Goal: Task Accomplishment & Management: Manage account settings

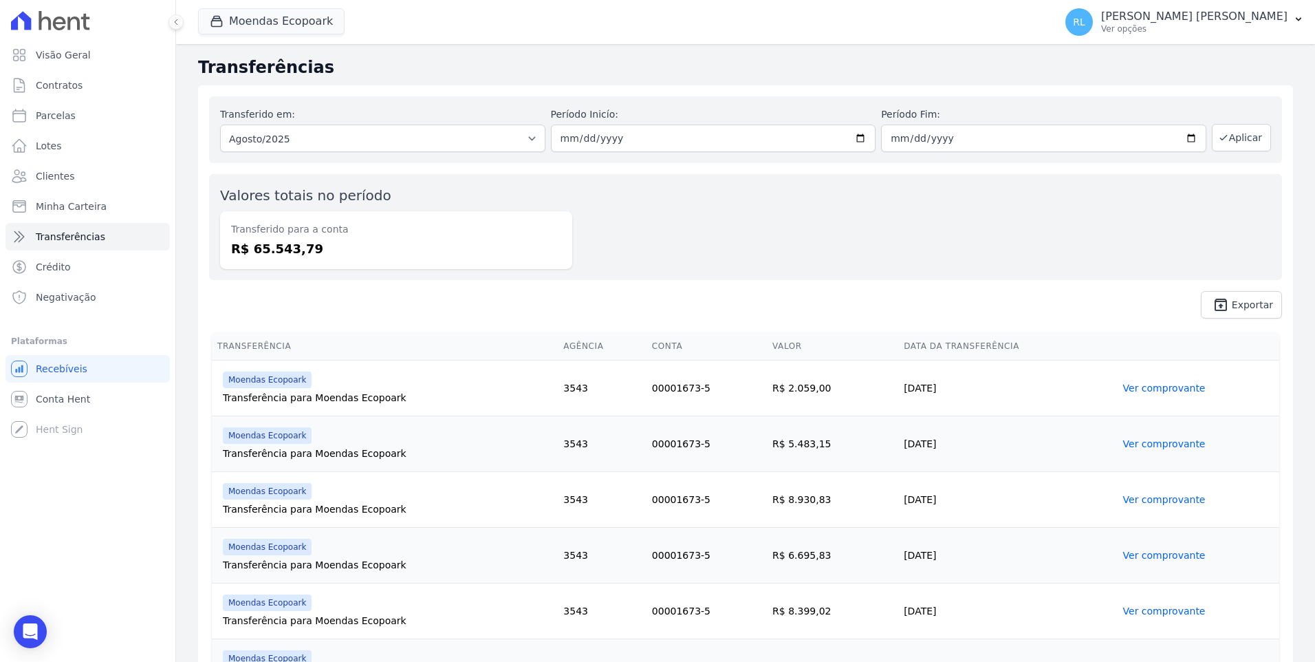
scroll to position [579, 0]
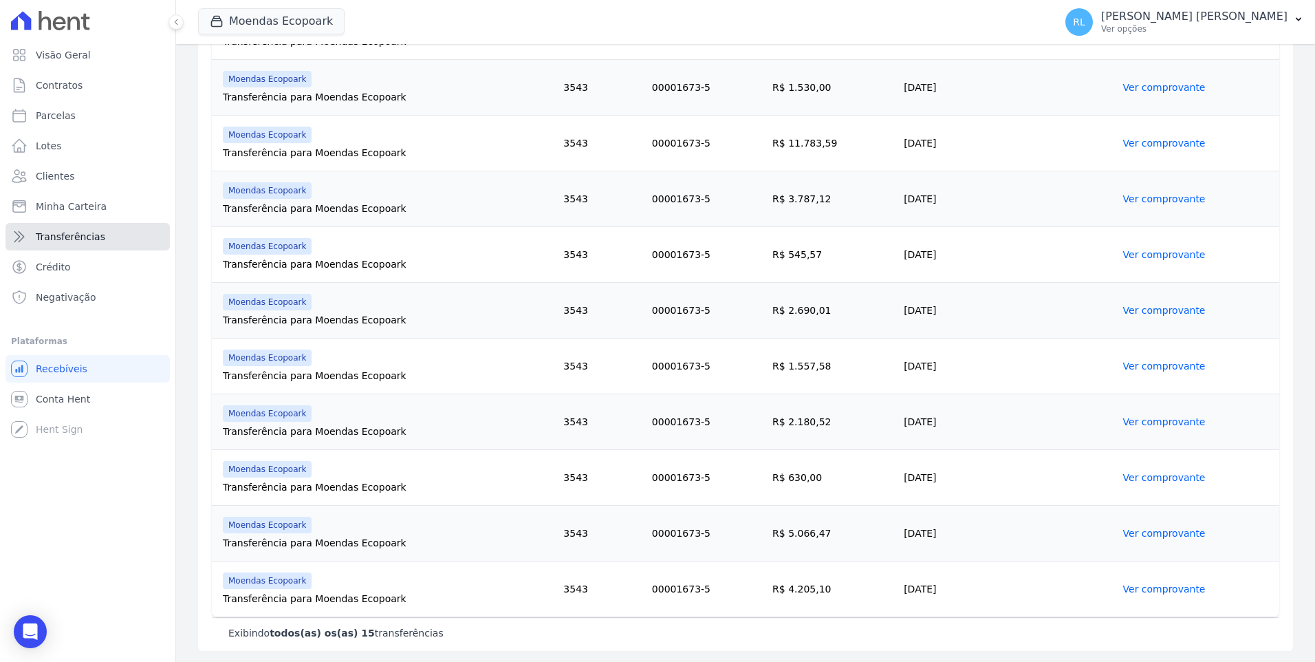
click at [107, 239] on link "Transferências" at bounding box center [88, 237] width 164 height 28
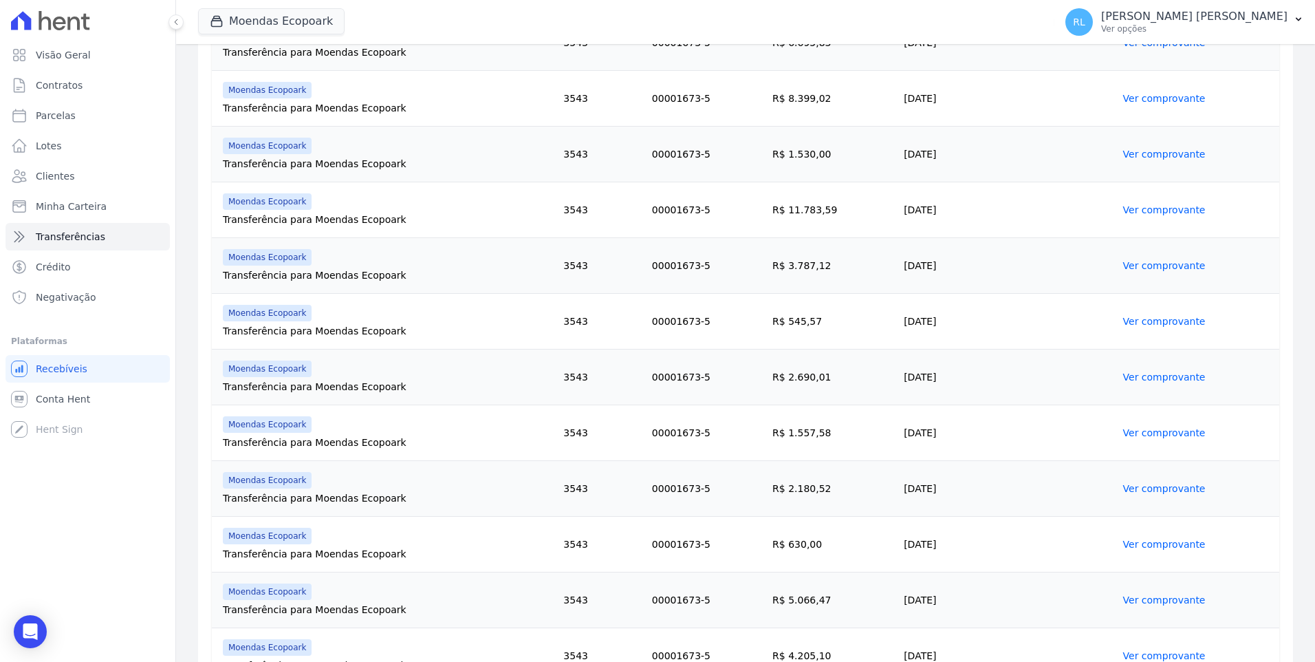
scroll to position [635, 0]
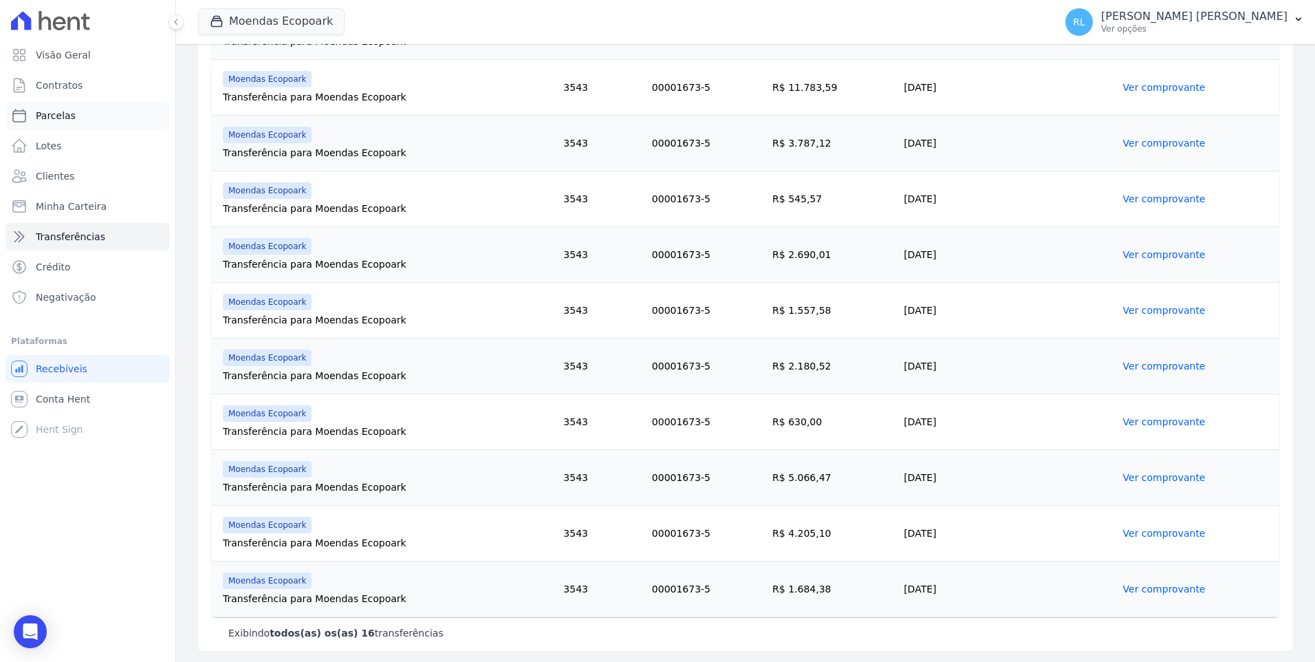
click at [72, 112] on link "Parcelas" at bounding box center [88, 116] width 164 height 28
select select
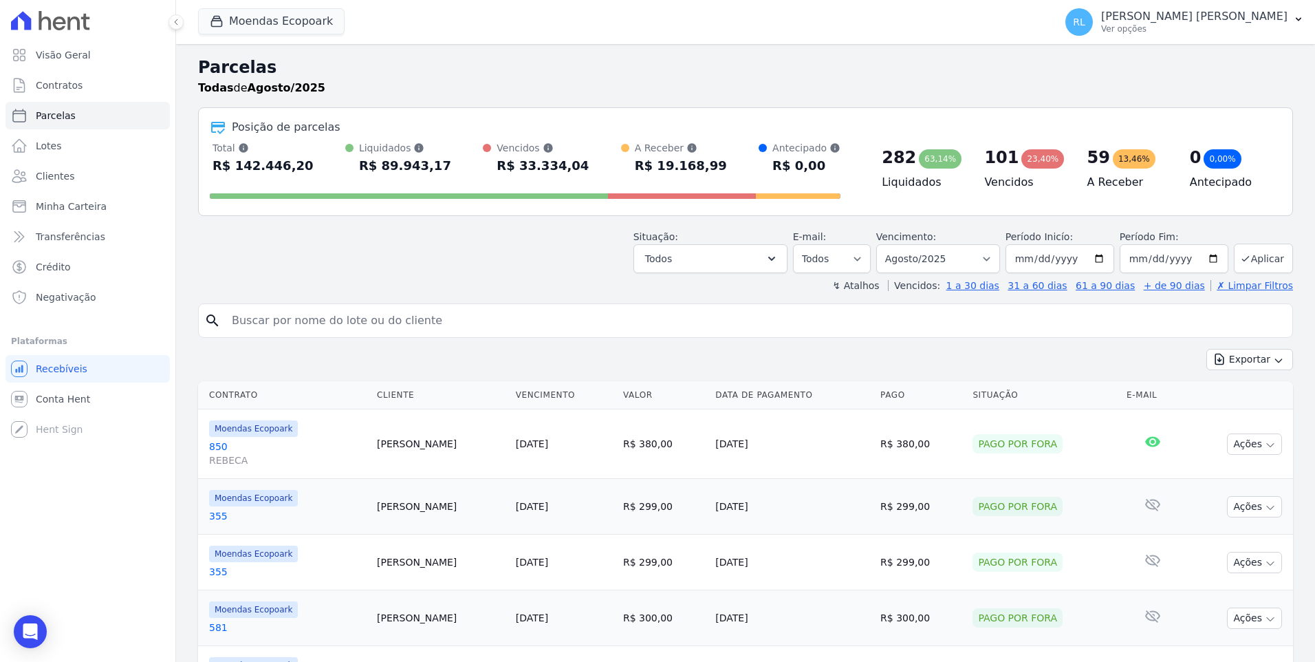
click at [297, 318] on input "search" at bounding box center [755, 321] width 1063 height 28
type input "eurico"
select select
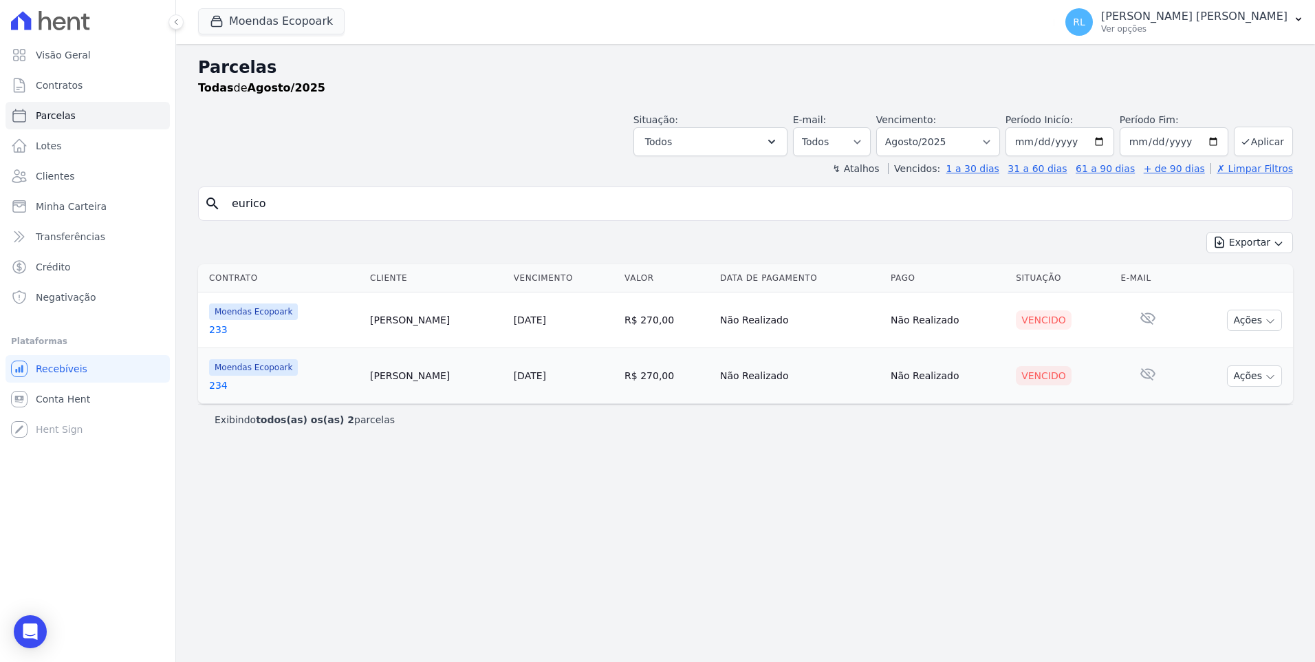
click at [224, 325] on link "233" at bounding box center [284, 330] width 150 height 14
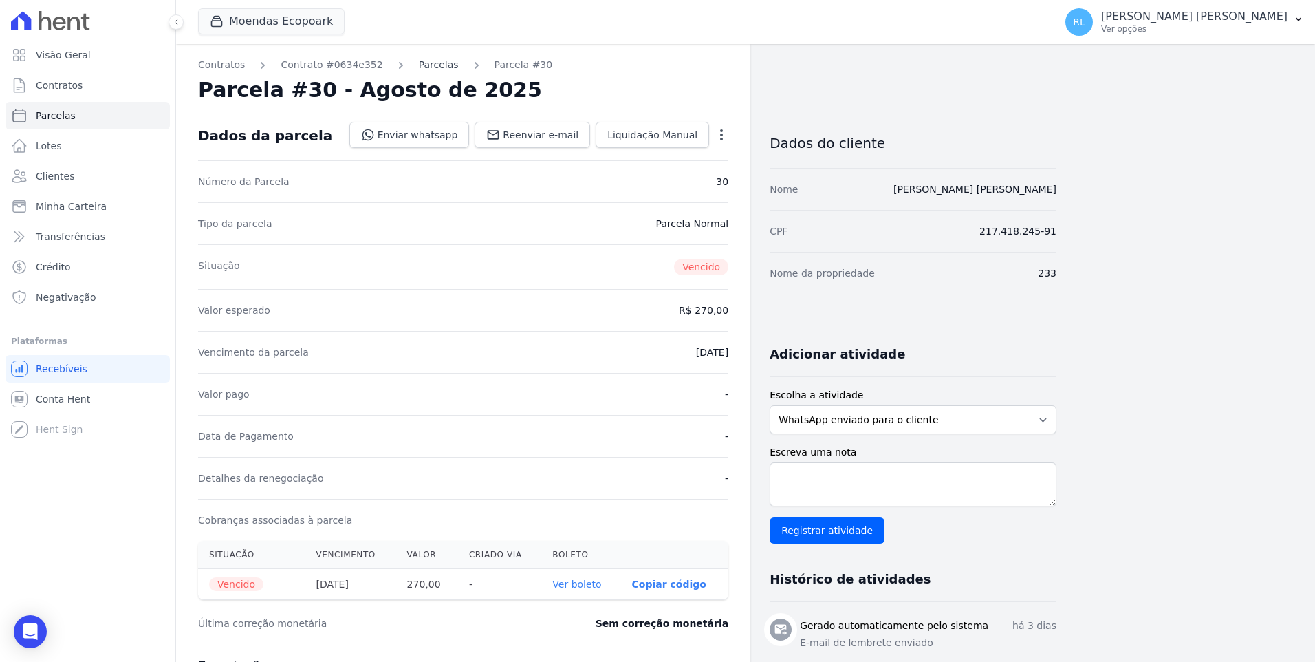
click at [419, 63] on link "Parcelas" at bounding box center [439, 65] width 40 height 14
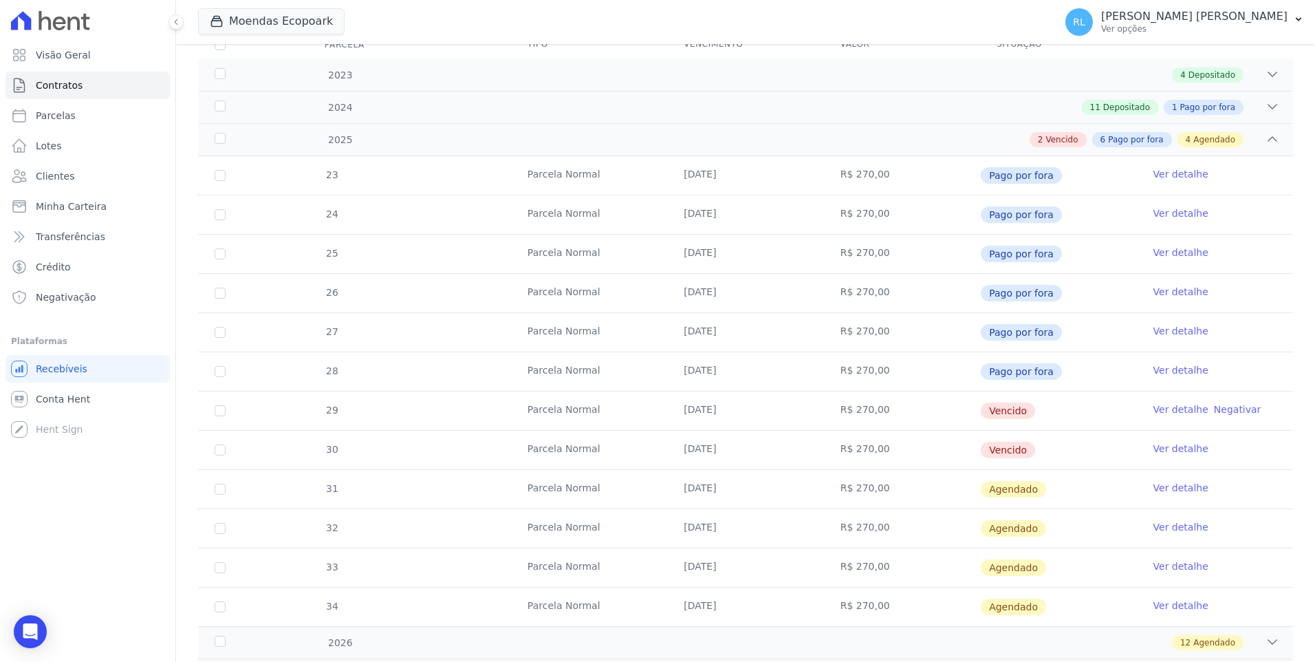
scroll to position [206, 0]
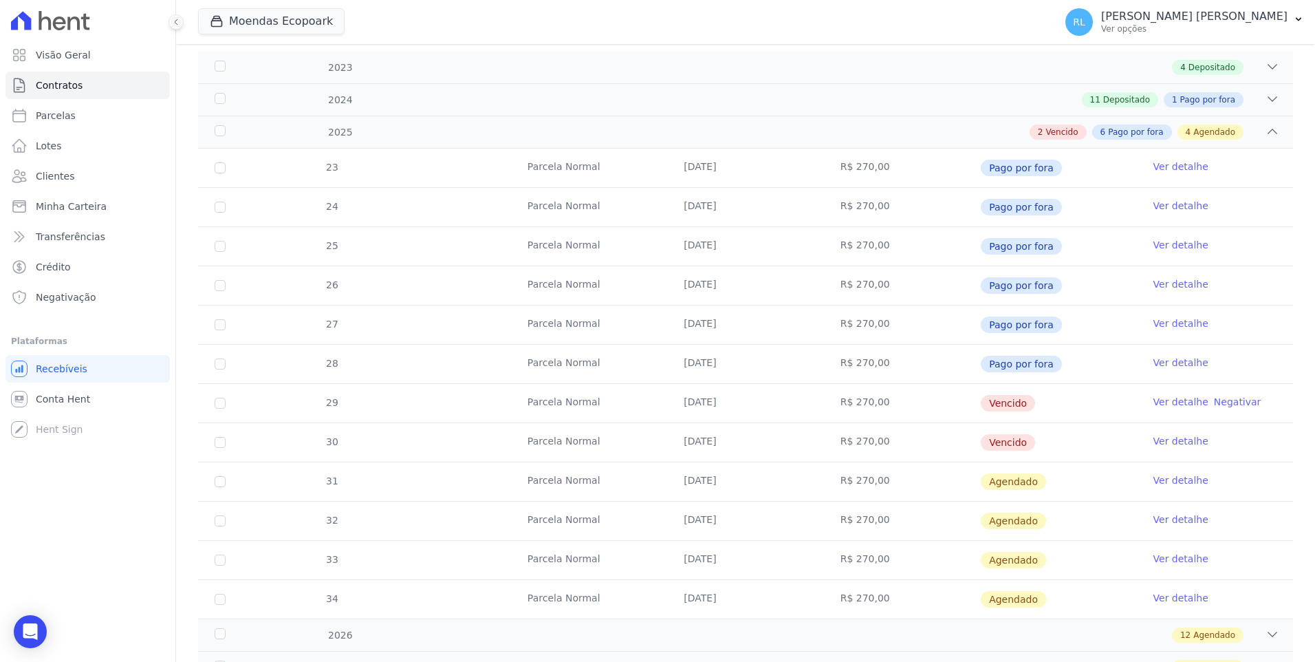
click at [1161, 397] on link "Ver detalhe" at bounding box center [1181, 402] width 55 height 14
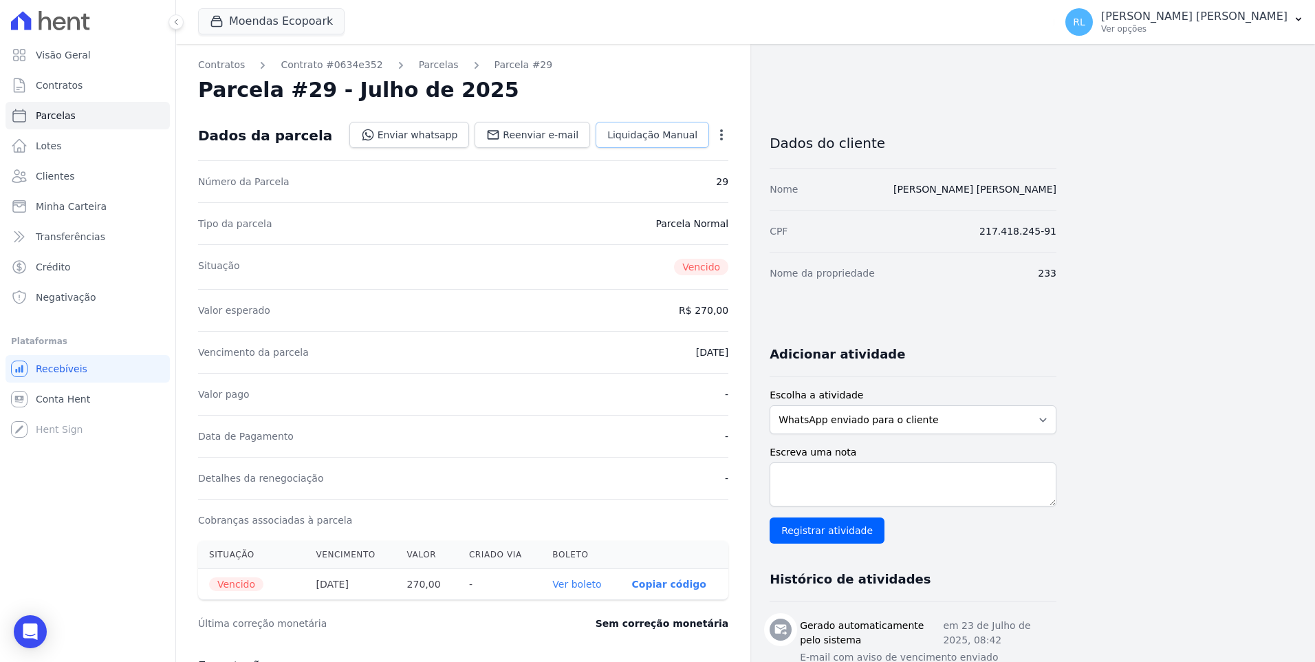
click at [695, 140] on span "Liquidação Manual" at bounding box center [652, 135] width 90 height 14
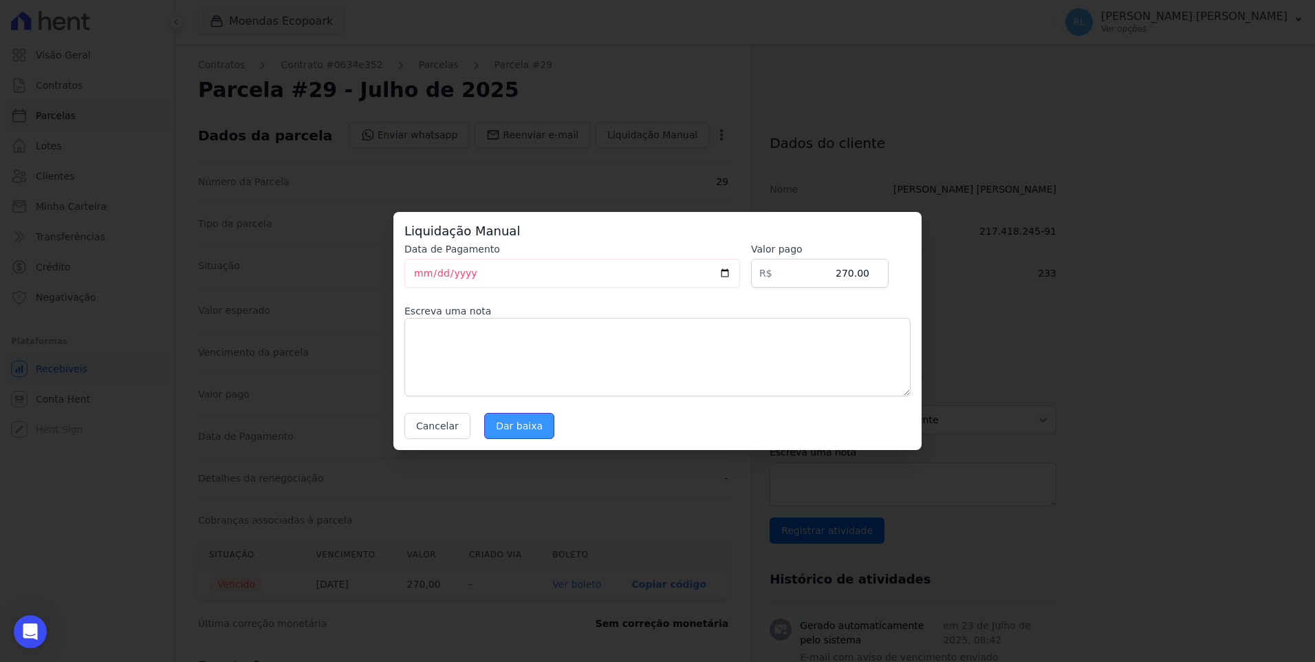
click at [532, 431] on input "Dar baixa" at bounding box center [519, 426] width 70 height 26
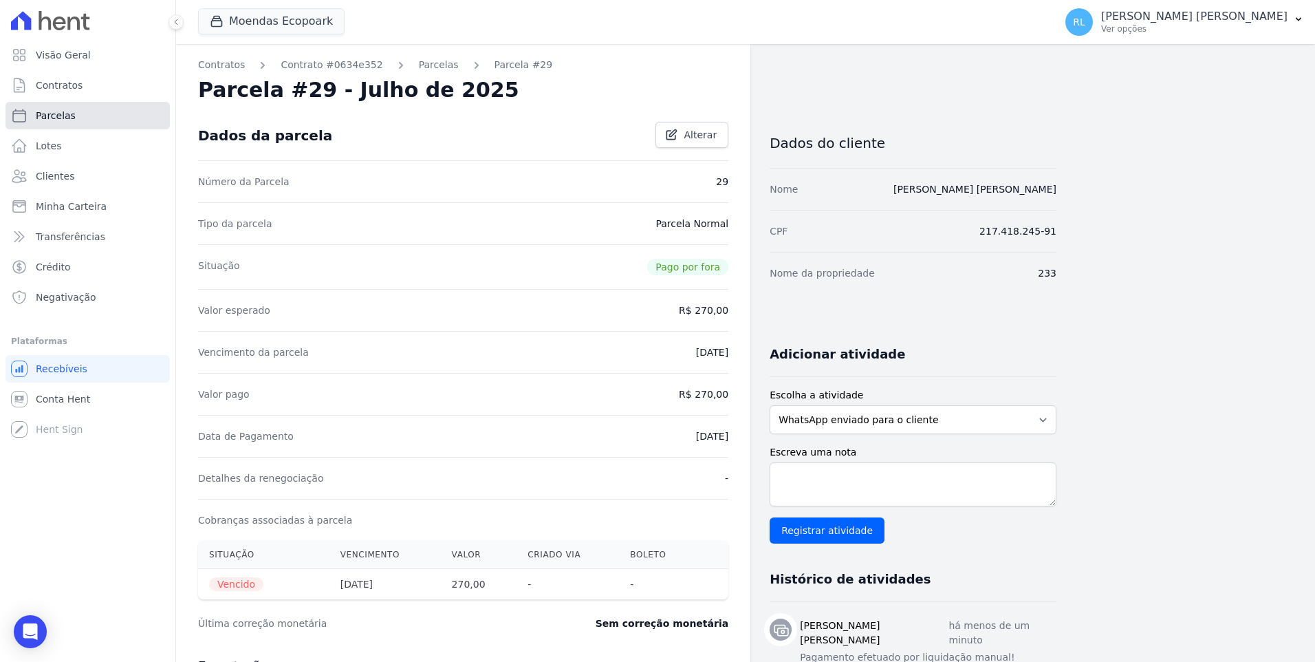
click at [113, 116] on link "Parcelas" at bounding box center [88, 116] width 164 height 28
select select
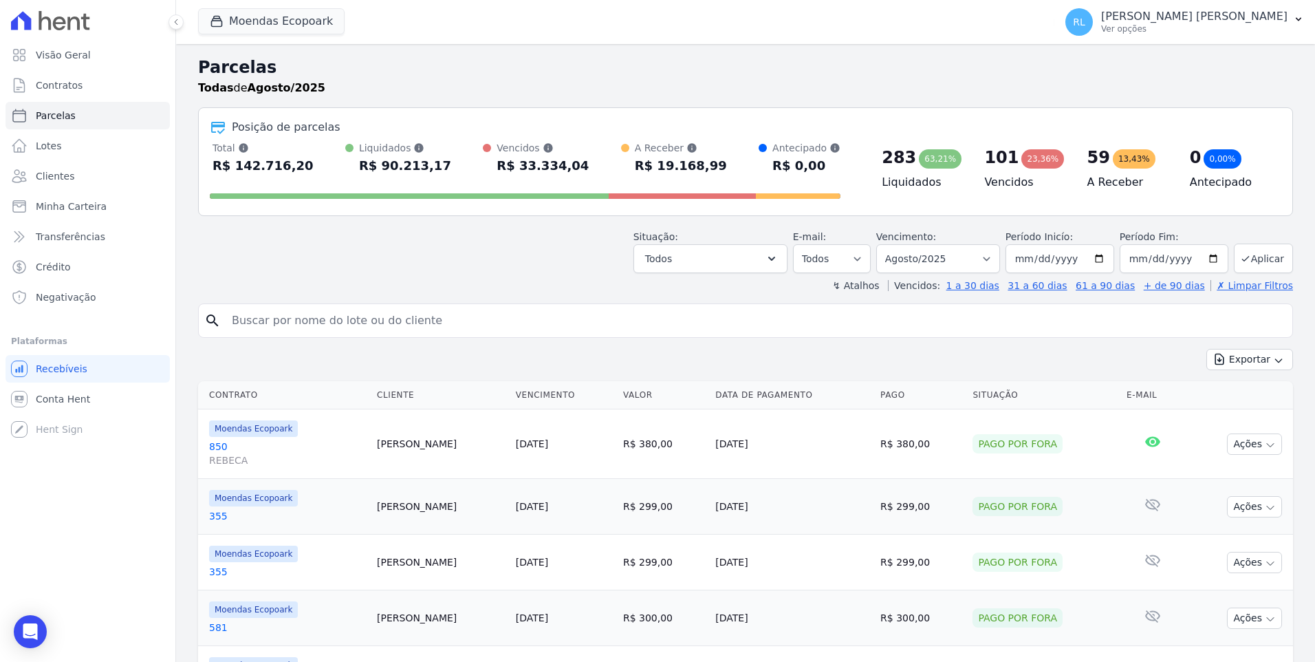
click at [283, 316] on input "search" at bounding box center [755, 321] width 1063 height 28
type input "234"
select select
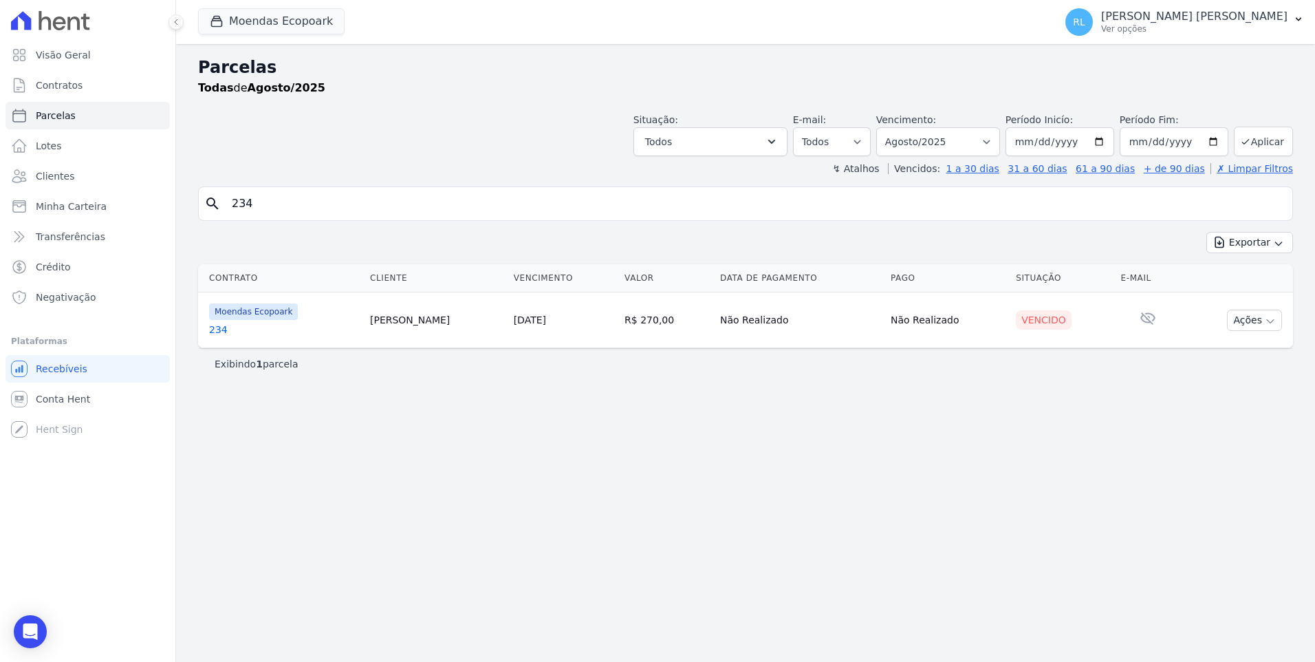
click at [217, 335] on link "234" at bounding box center [284, 330] width 150 height 14
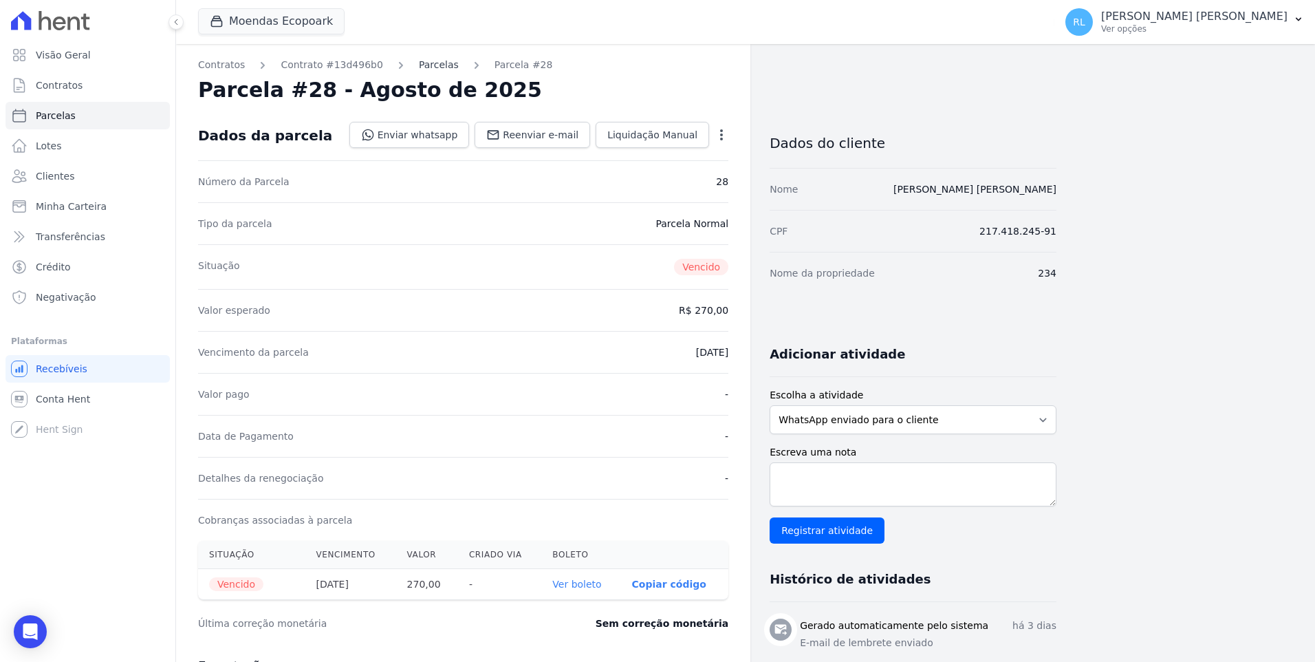
click at [427, 67] on link "Parcelas" at bounding box center [439, 65] width 40 height 14
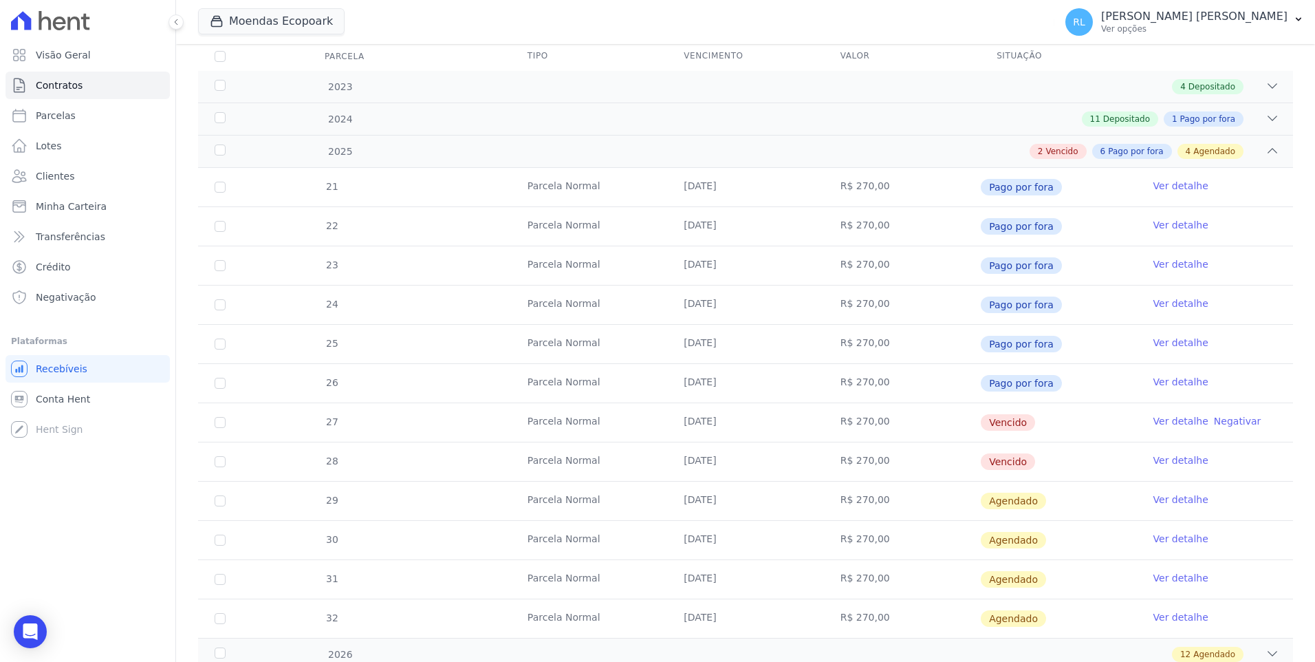
scroll to position [206, 0]
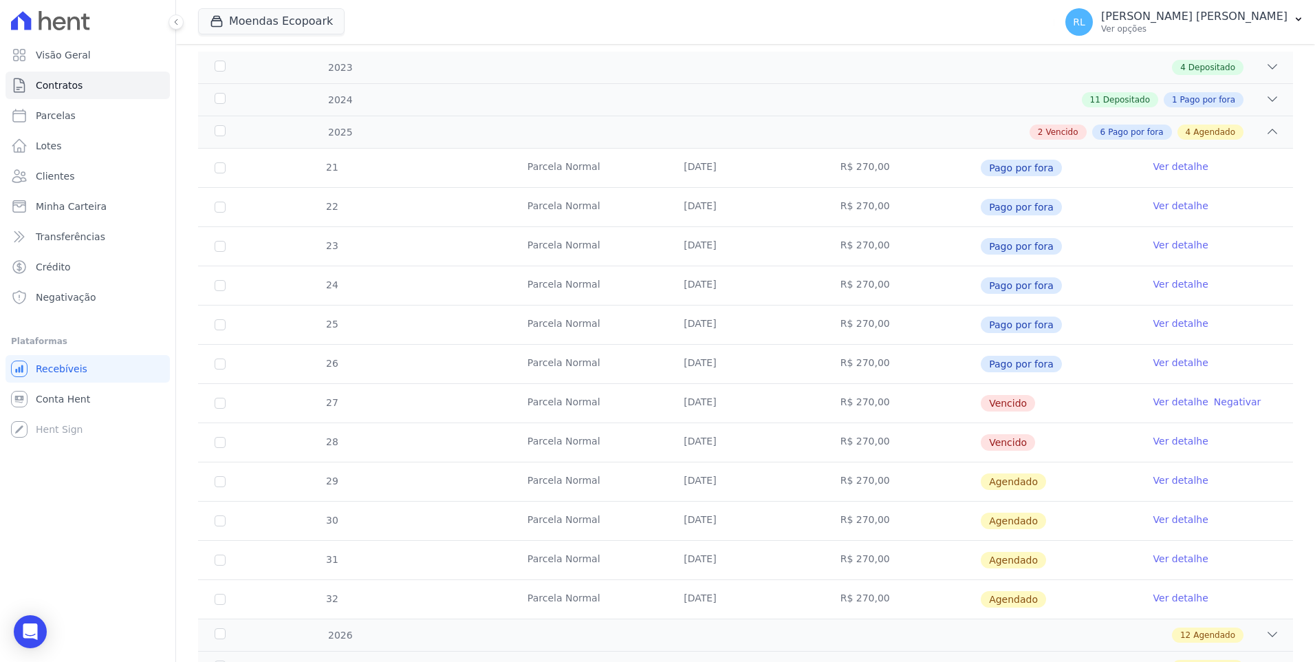
click at [1157, 402] on link "Ver detalhe" at bounding box center [1181, 402] width 55 height 14
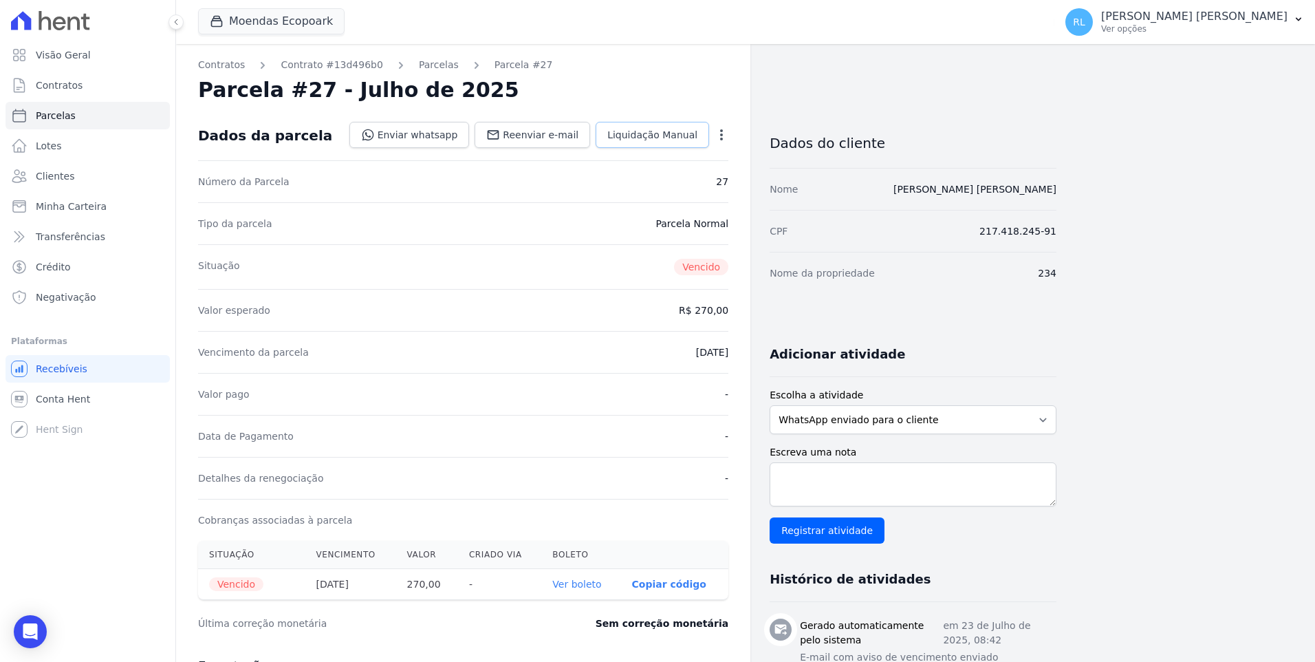
click at [665, 134] on span "Liquidação Manual" at bounding box center [652, 135] width 90 height 14
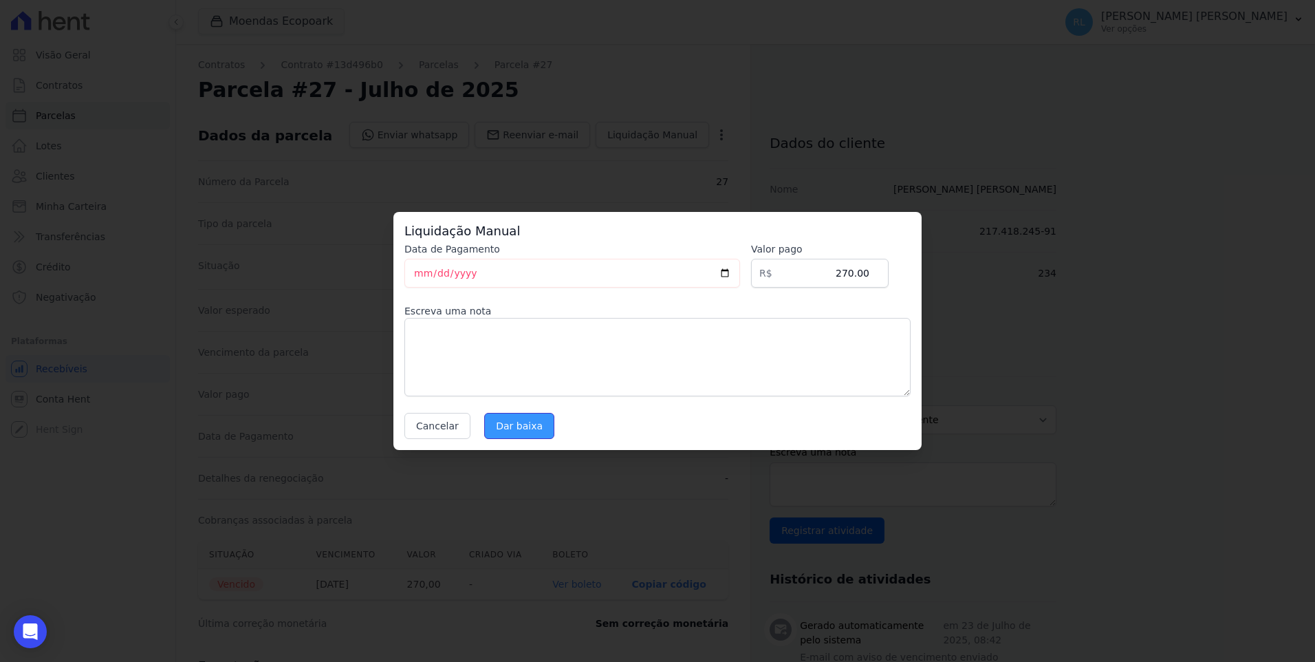
click at [523, 426] on input "Dar baixa" at bounding box center [519, 426] width 70 height 26
